Goal: Information Seeking & Learning: Learn about a topic

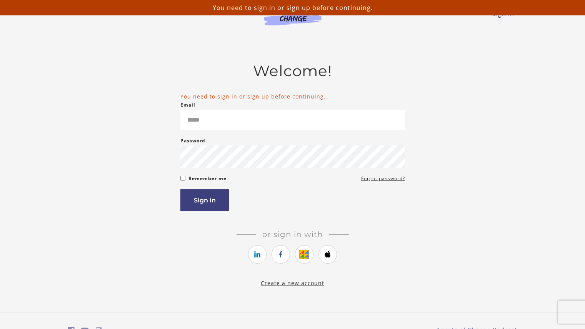
type input "**********"
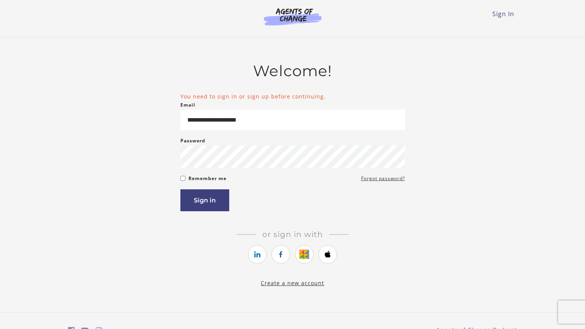
click at [156, 144] on div "**********" at bounding box center [292, 174] width 449 height 225
click at [200, 208] on button "Sign in" at bounding box center [204, 200] width 49 height 22
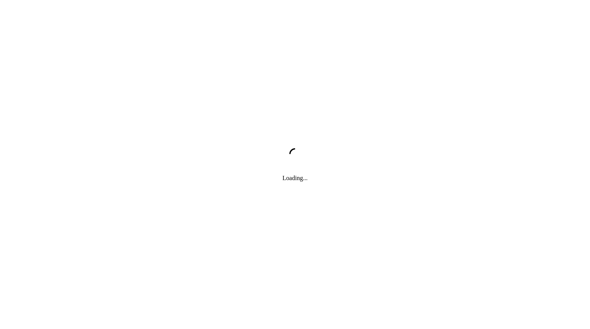
click at [202, 202] on div "Loading..." at bounding box center [295, 164] width 590 height 329
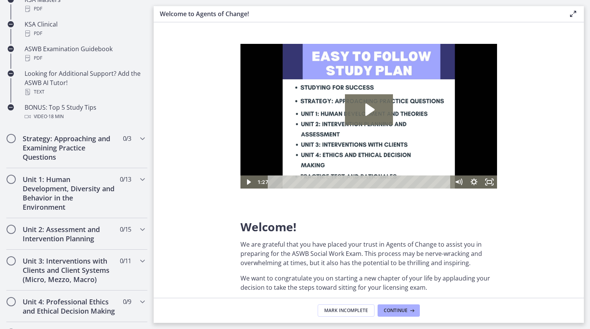
scroll to position [392, 0]
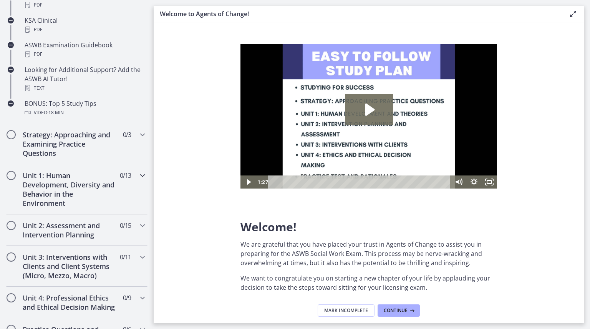
click at [43, 188] on h2 "Unit 1: Human Development, Diversity and Behavior in the Environment" at bounding box center [70, 189] width 94 height 37
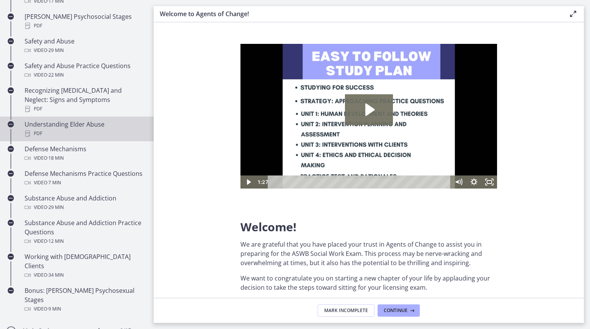
scroll to position [310, 0]
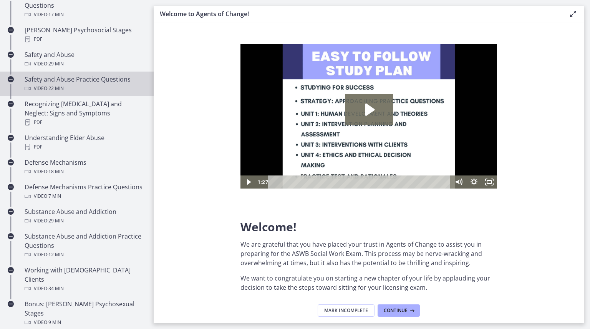
click at [67, 75] on div "Safety and Abuse Practice Questions Video · 22 min" at bounding box center [85, 84] width 120 height 18
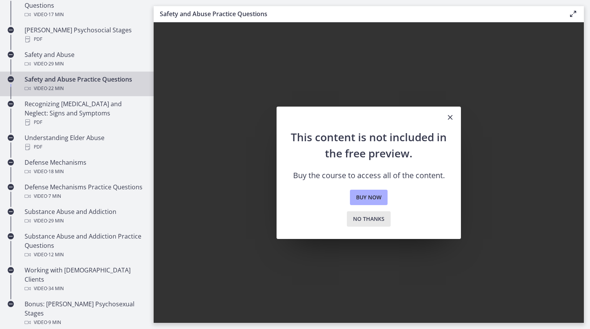
click at [359, 219] on span "No thanks" at bounding box center [369, 218] width 32 height 9
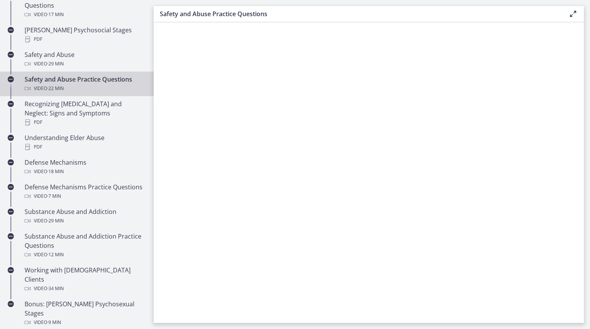
click at [94, 84] on div "Video · 22 min" at bounding box center [85, 88] width 120 height 9
click at [35, 84] on div "Video · 22 min" at bounding box center [85, 88] width 120 height 9
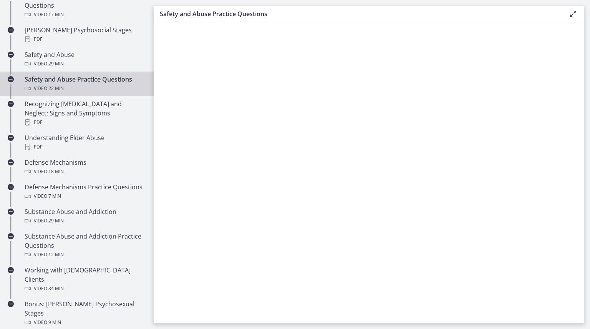
click at [35, 84] on div "Video · 22 min" at bounding box center [85, 88] width 120 height 9
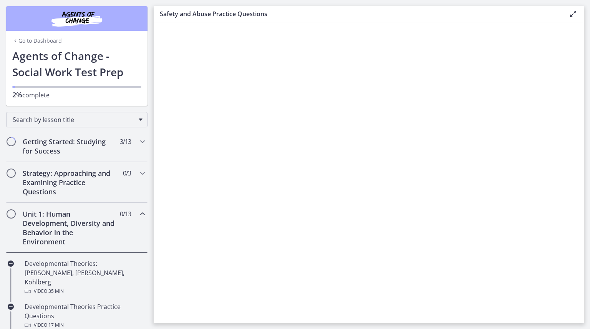
click at [16, 41] on link "Go to Dashboard" at bounding box center [37, 41] width 50 height 8
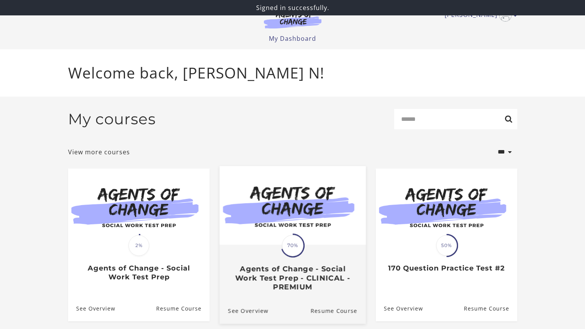
click at [286, 255] on span "70%" at bounding box center [293, 245] width 22 height 22
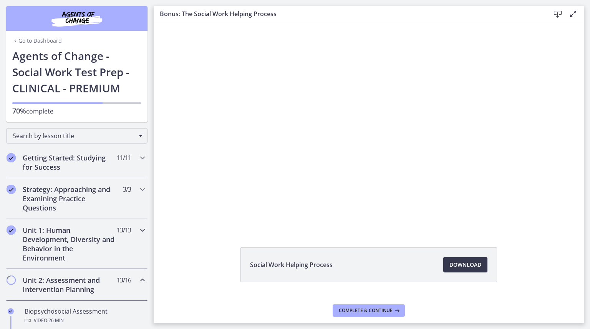
click at [61, 248] on h2 "Unit 1: Human Development, Diversity and Behavior in the Environment" at bounding box center [70, 243] width 94 height 37
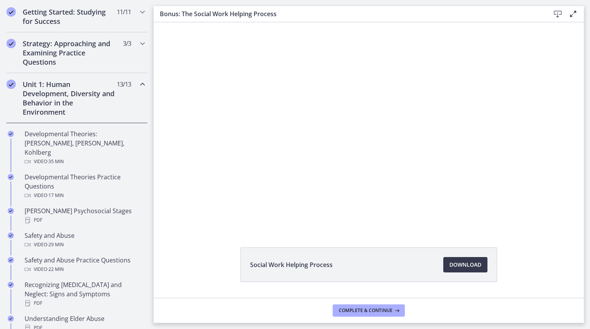
scroll to position [149, 0]
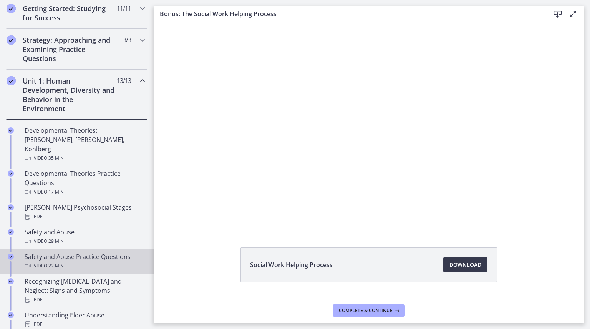
click at [54, 252] on div "Safety and Abuse Practice Questions Video · 22 min" at bounding box center [85, 261] width 120 height 18
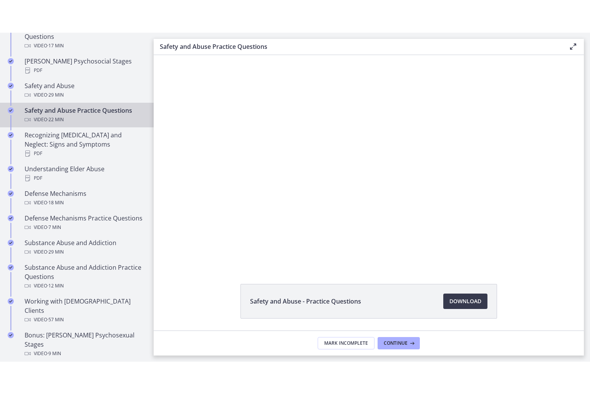
scroll to position [321, 0]
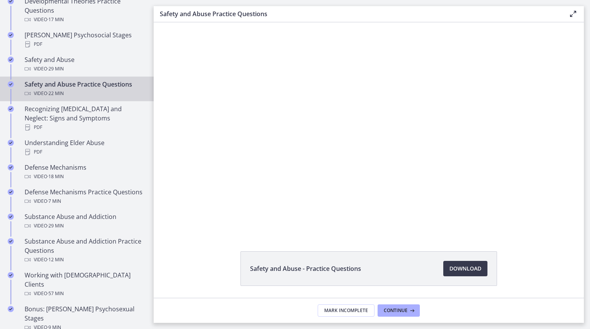
click at [238, 304] on footer "Mark Incomplete Continue" at bounding box center [369, 309] width 430 height 25
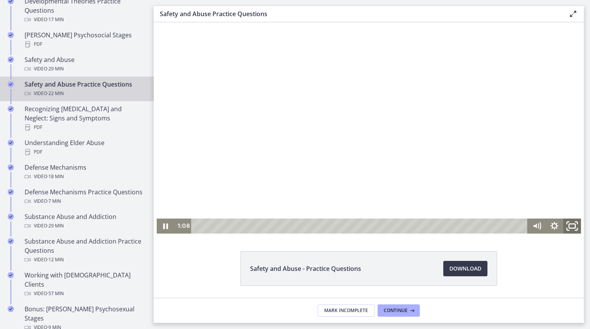
click at [570, 228] on rect "Fullscreen" at bounding box center [572, 226] width 7 height 4
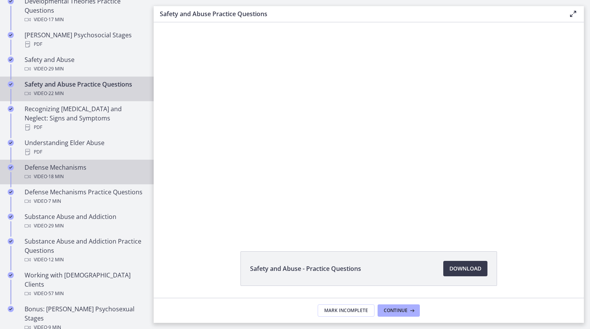
click at [79, 163] on div "Defense Mechanisms Video · 18 min" at bounding box center [85, 172] width 120 height 18
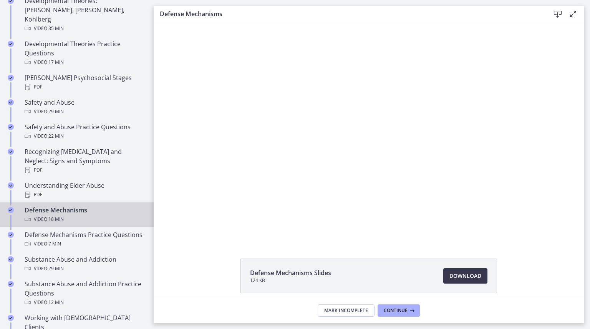
scroll to position [278, 0]
click at [398, 310] on span "Continue" at bounding box center [396, 310] width 24 height 6
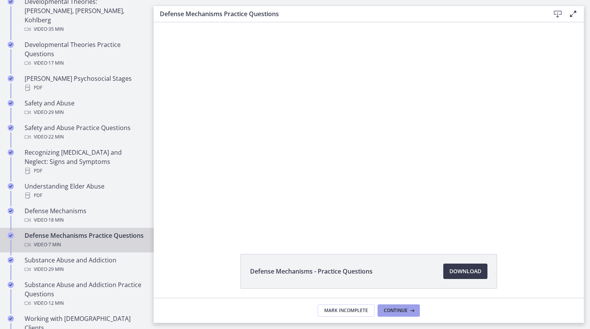
click at [398, 310] on span "Continue" at bounding box center [396, 310] width 24 height 6
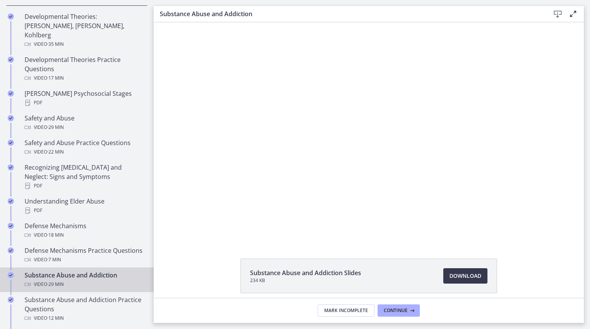
scroll to position [263, 0]
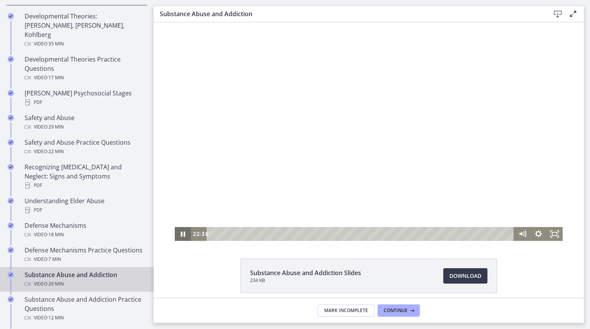
click at [180, 231] on icon "Pause" at bounding box center [183, 234] width 16 height 14
